Goal: Task Accomplishment & Management: Use online tool/utility

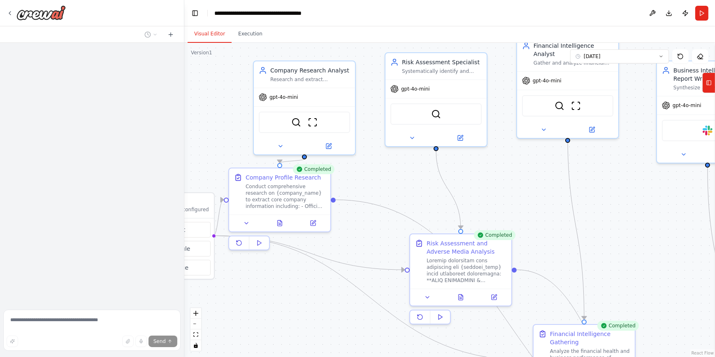
click at [174, 275] on div at bounding box center [92, 174] width 184 height 263
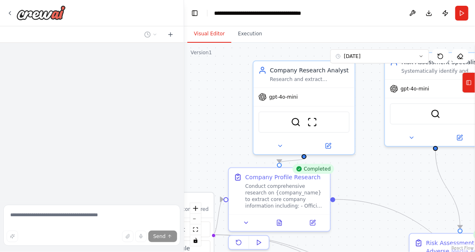
click at [219, 90] on div ".deletable-edge-delete-btn { width: 20px; height: 20px; border: 0px solid #ffff…" at bounding box center [329, 147] width 291 height 209
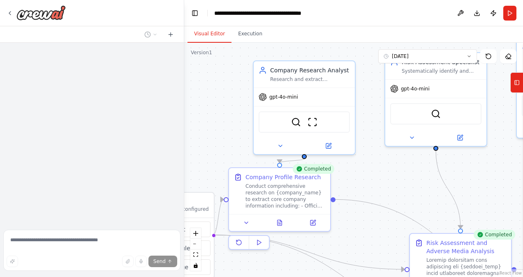
click at [211, 135] on div ".deletable-edge-delete-btn { width: 20px; height: 20px; border: 0px solid #ffff…" at bounding box center [353, 160] width 339 height 234
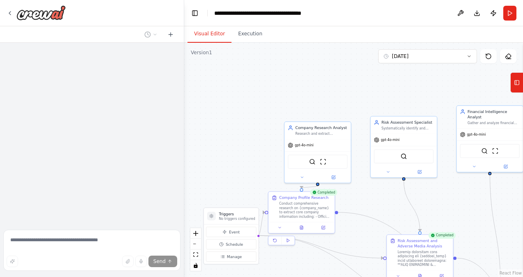
drag, startPoint x: 495, startPoint y: 203, endPoint x: 459, endPoint y: 206, distance: 35.9
click at [459, 206] on div ".deletable-edge-delete-btn { width: 20px; height: 20px; border: 0px solid #ffff…" at bounding box center [353, 160] width 339 height 234
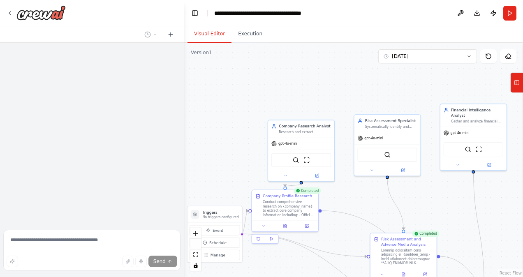
drag, startPoint x: 352, startPoint y: 89, endPoint x: 336, endPoint y: 87, distance: 16.5
click at [336, 87] on div ".deletable-edge-delete-btn { width: 20px; height: 20px; border: 0px solid #ffff…" at bounding box center [353, 160] width 339 height 234
drag, startPoint x: 5, startPoint y: 11, endPoint x: 10, endPoint y: 12, distance: 4.6
click at [10, 12] on div at bounding box center [92, 13] width 184 height 26
click at [10, 12] on icon at bounding box center [10, 13] width 2 height 3
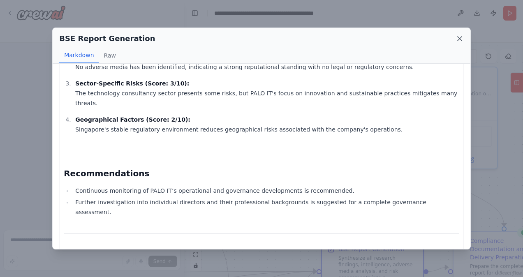
click at [460, 39] on icon at bounding box center [460, 39] width 4 height 4
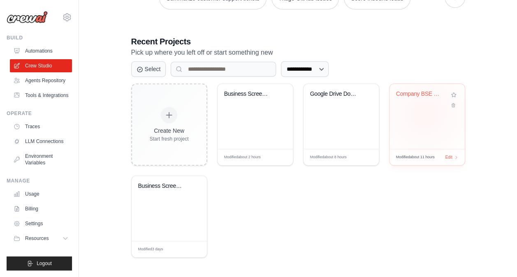
scroll to position [182, 0]
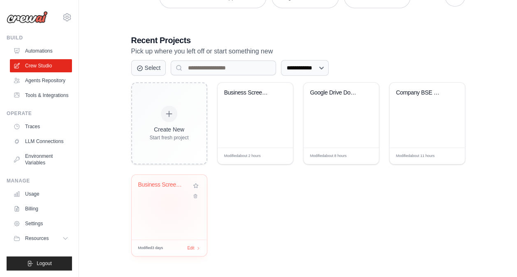
click at [169, 202] on div "Business Screening & Evaluation Aut..." at bounding box center [169, 207] width 75 height 65
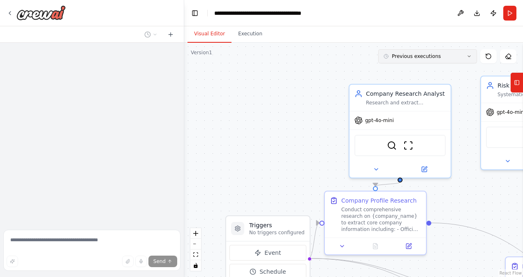
click at [463, 58] on button "Previous executions" at bounding box center [427, 56] width 99 height 14
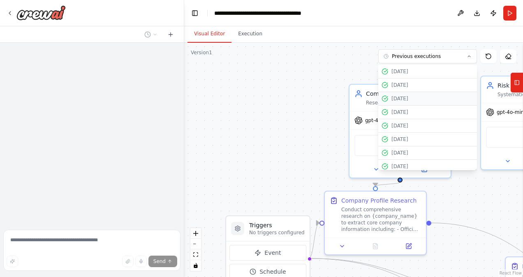
click at [420, 97] on div "[DATE]" at bounding box center [433, 98] width 82 height 7
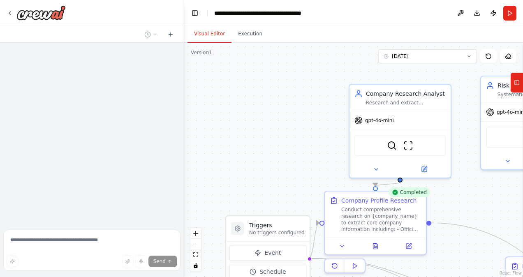
drag, startPoint x: 287, startPoint y: 111, endPoint x: 226, endPoint y: 64, distance: 77.4
drag, startPoint x: 226, startPoint y: 64, endPoint x: 486, endPoint y: 187, distance: 288.0
click at [486, 187] on div ".deletable-edge-delete-btn { width: 20px; height: 20px; border: 0px solid #ffff…" at bounding box center [353, 160] width 339 height 234
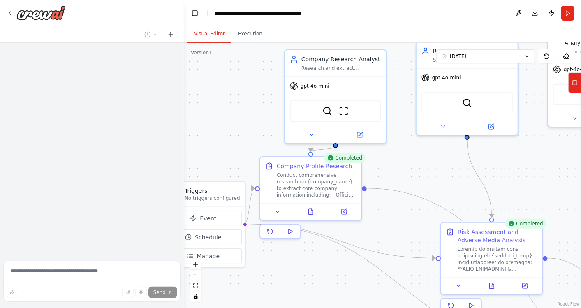
drag, startPoint x: 504, startPoint y: 215, endPoint x: 439, endPoint y: 180, distance: 73.2
click at [439, 180] on div ".deletable-edge-delete-btn { width: 20px; height: 20px; border: 0px solid #ffff…" at bounding box center [382, 175] width 397 height 265
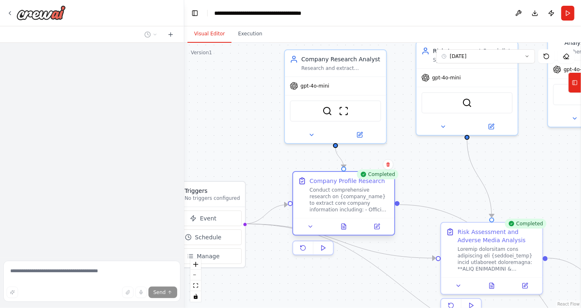
drag, startPoint x: 325, startPoint y: 182, endPoint x: 360, endPoint y: 198, distance: 38.8
click at [360, 198] on div "Conduct comprehensive research on {company_name} to extract core company inform…" at bounding box center [350, 200] width 80 height 26
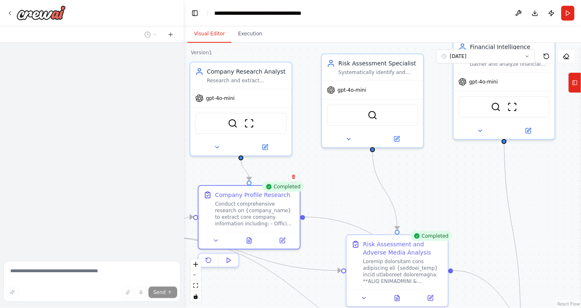
drag, startPoint x: 518, startPoint y: 176, endPoint x: 423, endPoint y: 188, distance: 95.4
click at [423, 188] on div ".deletable-edge-delete-btn { width: 20px; height: 20px; border: 0px solid #ffff…" at bounding box center [382, 175] width 397 height 265
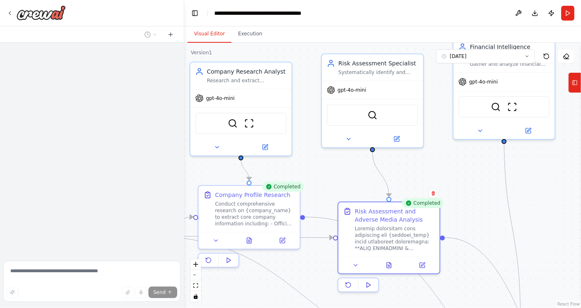
drag, startPoint x: 400, startPoint y: 243, endPoint x: 385, endPoint y: 199, distance: 45.5
click at [385, 199] on div ".deletable-edge-delete-btn { width: 20px; height: 20px; border: 0px solid #ffff…" at bounding box center [382, 175] width 397 height 265
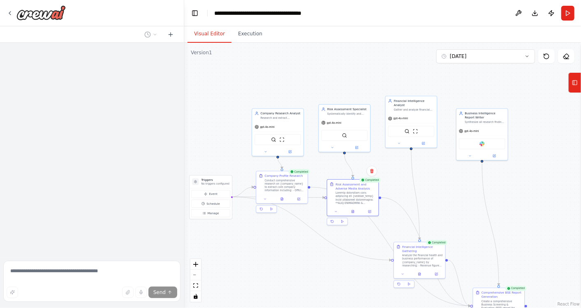
drag, startPoint x: 555, startPoint y: 200, endPoint x: 466, endPoint y: 176, distance: 92.5
click at [466, 176] on div ".deletable-edge-delete-btn { width: 20px; height: 20px; border: 0px solid #ffff…" at bounding box center [382, 175] width 397 height 265
drag, startPoint x: 419, startPoint y: 107, endPoint x: 420, endPoint y: 115, distance: 8.8
click at [420, 115] on div "Financial Intelligence Analyst Gather and analyze financial information about {…" at bounding box center [411, 113] width 51 height 18
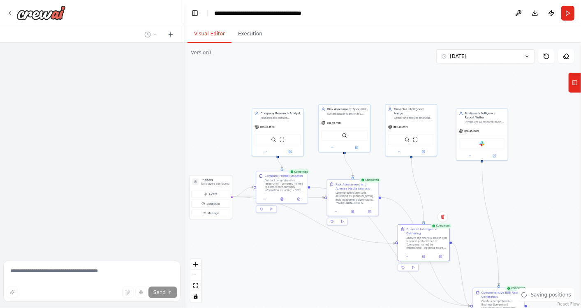
drag, startPoint x: 421, startPoint y: 253, endPoint x: 424, endPoint y: 235, distance: 18.9
click at [424, 235] on div "Financial Intelligence Gathering Analyze the financial health and business perf…" at bounding box center [426, 238] width 40 height 23
click at [367, 194] on div at bounding box center [356, 196] width 40 height 13
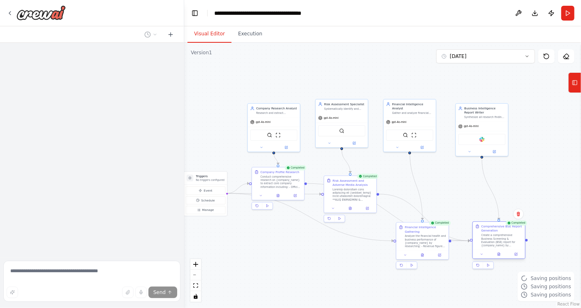
drag, startPoint x: 499, startPoint y: 302, endPoint x: 499, endPoint y: 234, distance: 68.3
click at [499, 234] on div "Create a comprehensive Business Screening & Evaluation (BSE) report for {compan…" at bounding box center [502, 241] width 41 height 14
click at [523, 206] on div ".deletable-edge-delete-btn { width: 20px; height: 20px; border: 0px solid #ffff…" at bounding box center [382, 175] width 397 height 265
click at [499, 255] on icon at bounding box center [499, 254] width 2 height 3
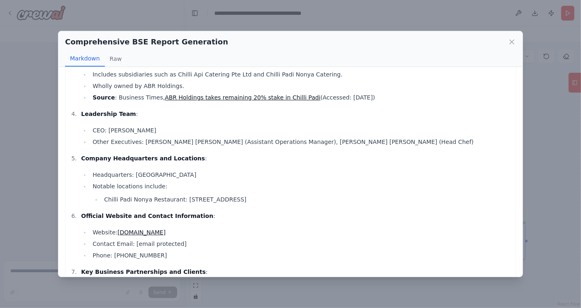
scroll to position [243, 0]
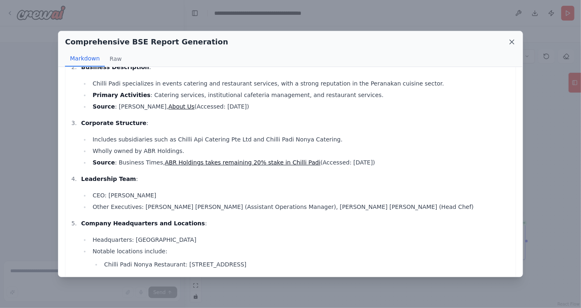
click at [513, 40] on icon at bounding box center [512, 42] width 4 height 4
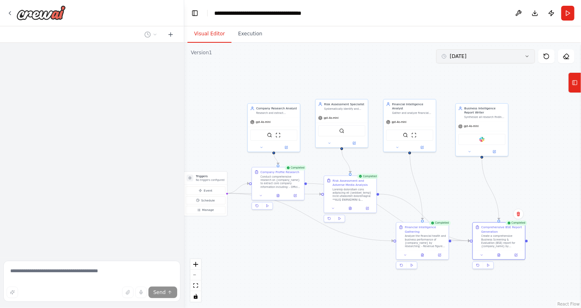
click at [523, 56] on icon at bounding box center [527, 56] width 2 height 1
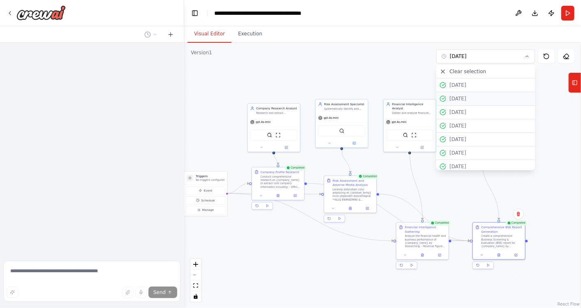
click at [491, 96] on div "[DATE]" at bounding box center [491, 98] width 82 height 7
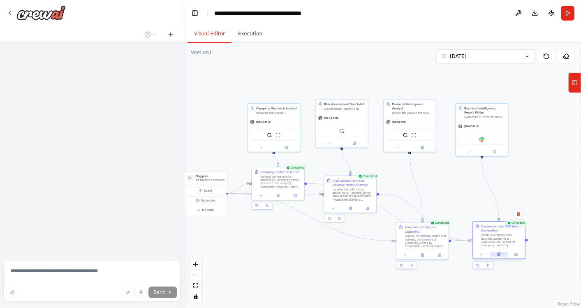
click at [499, 253] on icon at bounding box center [498, 254] width 3 height 3
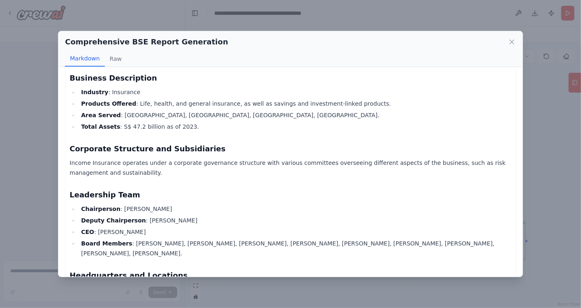
scroll to position [0, 0]
